Goal: Obtain resource: Obtain resource

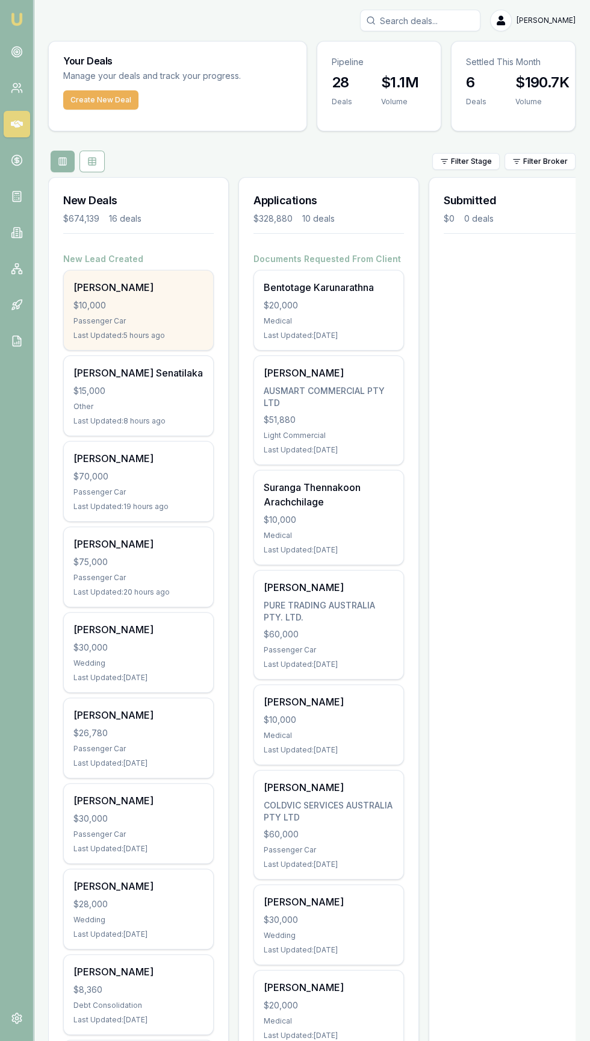
click at [96, 308] on div "$10,000" at bounding box center [138, 305] width 130 height 12
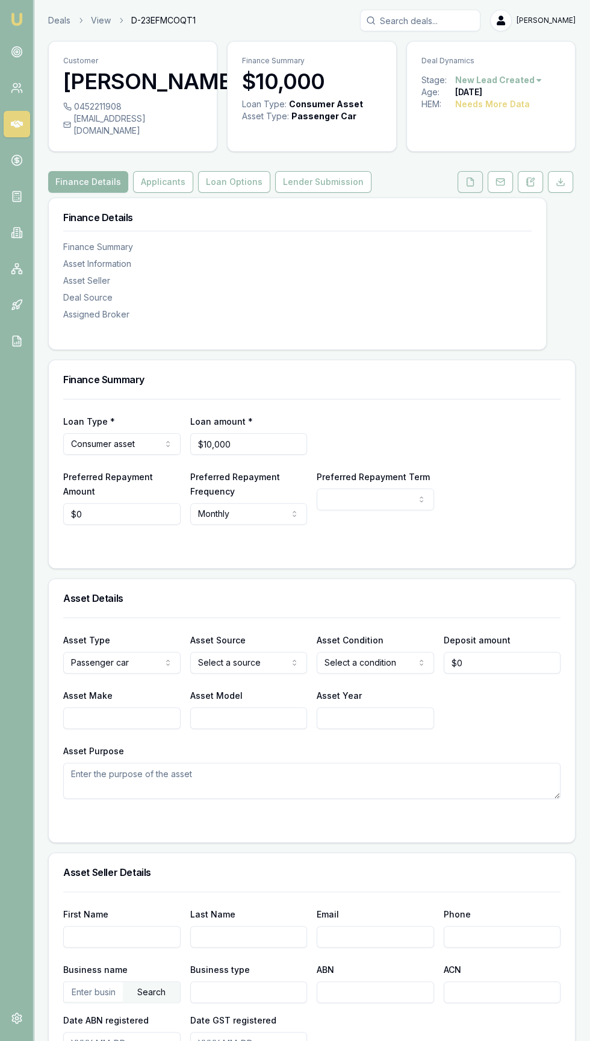
click at [470, 177] on icon at bounding box center [471, 182] width 10 height 10
